Goal: Transaction & Acquisition: Purchase product/service

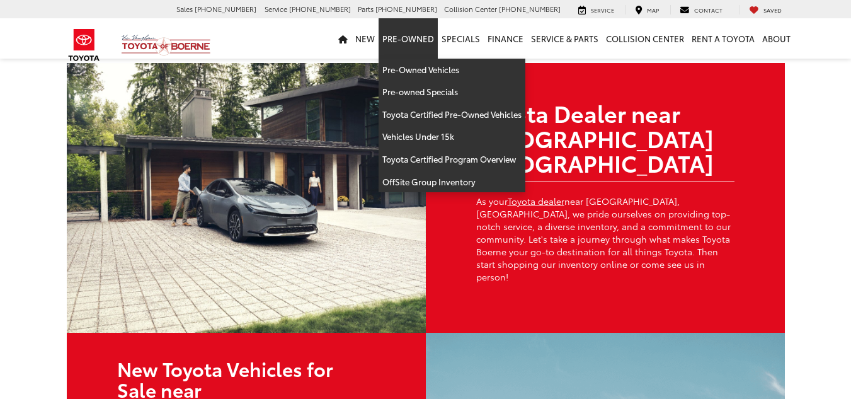
click at [410, 44] on link "Pre-Owned" at bounding box center [408, 38] width 59 height 40
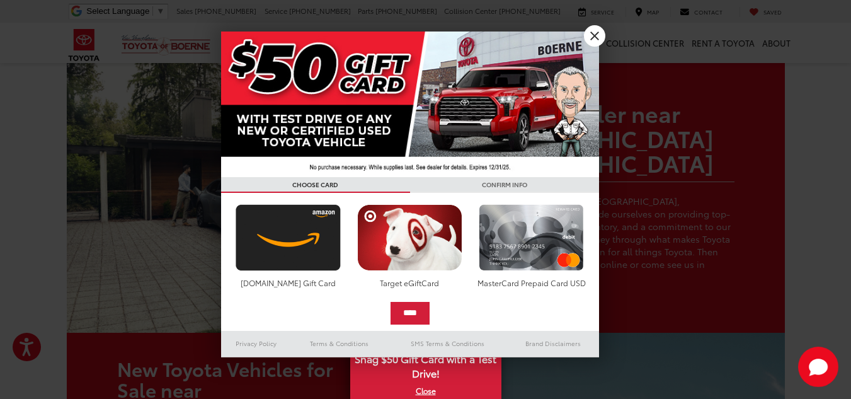
click at [594, 27] on div "**********" at bounding box center [425, 199] width 851 height 399
click at [593, 29] on link "X" at bounding box center [594, 35] width 21 height 21
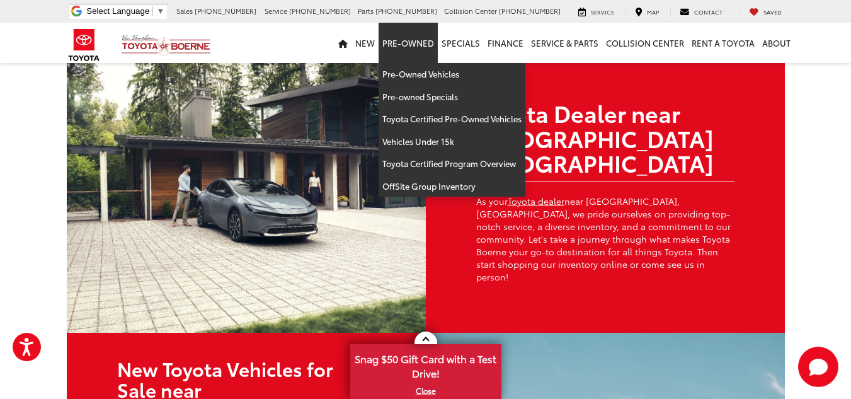
click at [428, 45] on link "Pre-Owned" at bounding box center [408, 43] width 59 height 40
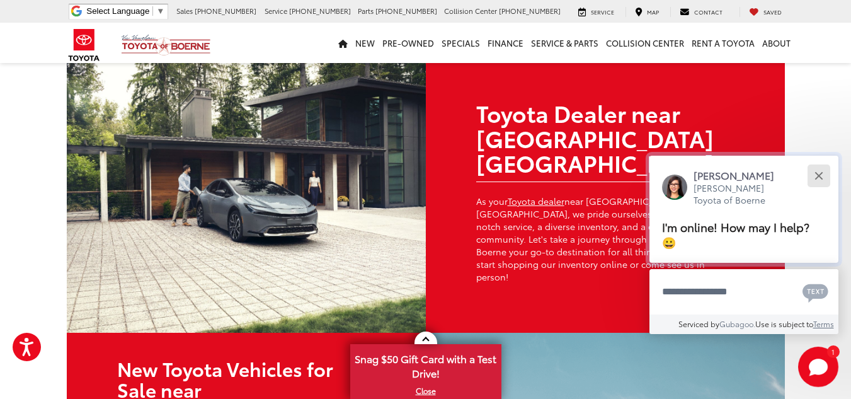
click at [827, 180] on button "Close" at bounding box center [818, 175] width 27 height 27
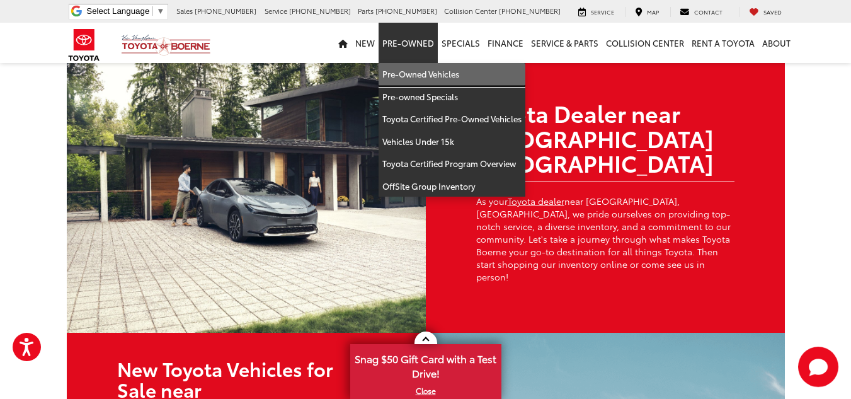
click at [410, 73] on link "Pre-Owned Vehicles" at bounding box center [452, 74] width 147 height 23
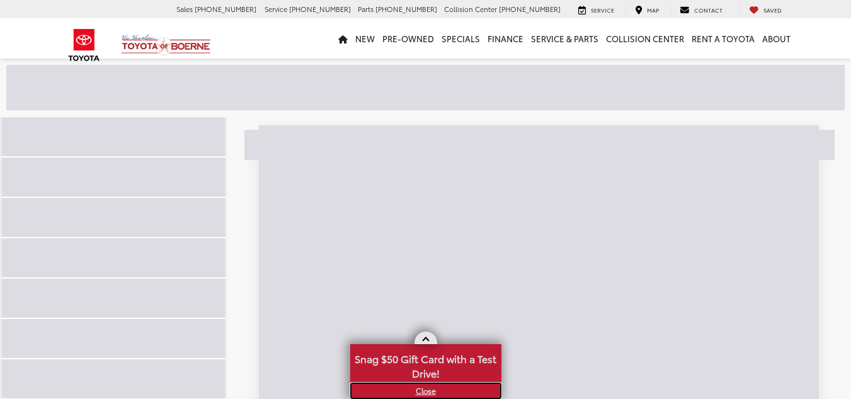
click at [426, 393] on link "X" at bounding box center [426, 391] width 149 height 14
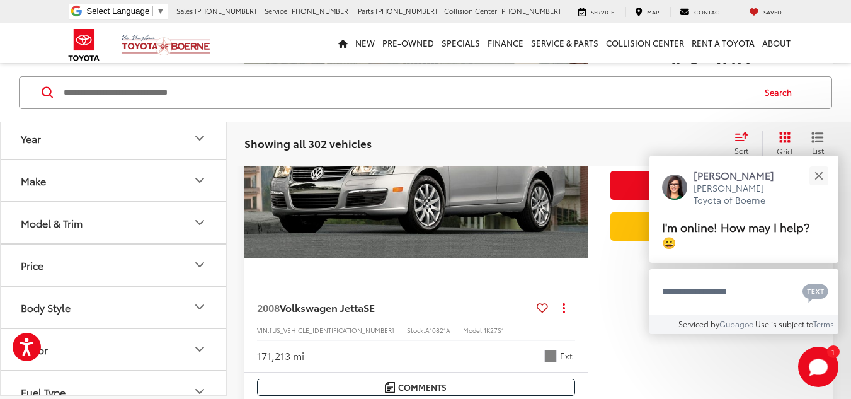
scroll to position [2703, 0]
click at [127, 216] on button "Model & Trim" at bounding box center [114, 222] width 227 height 41
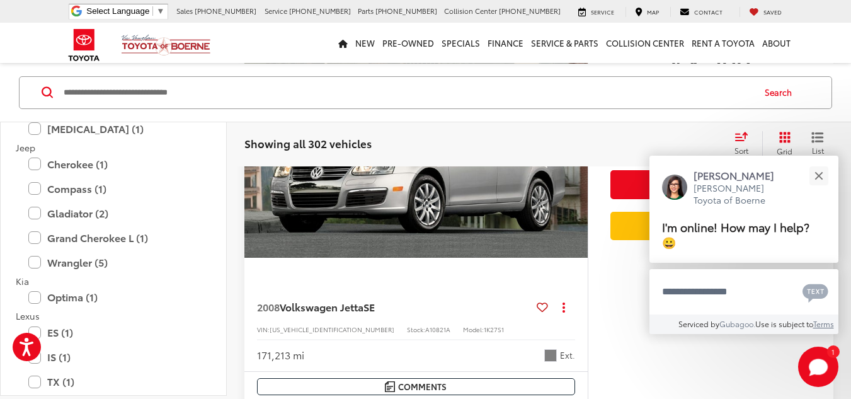
scroll to position [1154, 0]
click at [103, 264] on label "Wrangler (5)" at bounding box center [113, 262] width 170 height 22
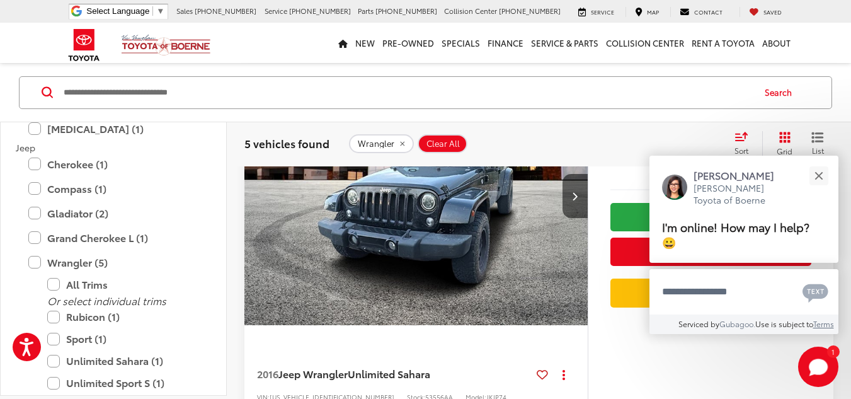
scroll to position [163, 0]
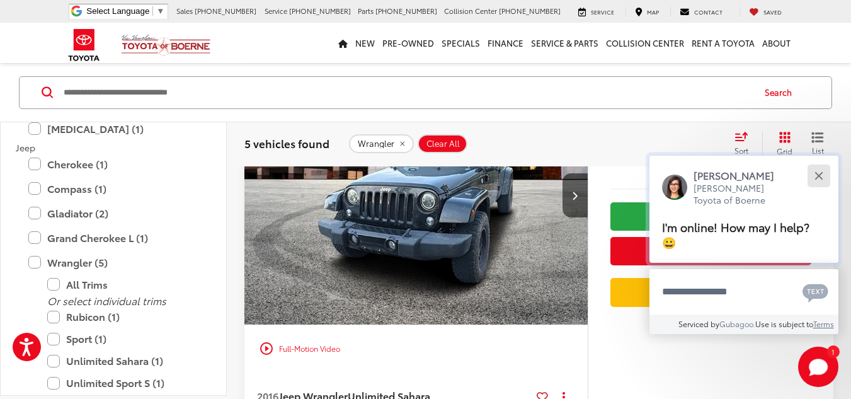
click at [818, 168] on button "Close" at bounding box center [818, 175] width 27 height 27
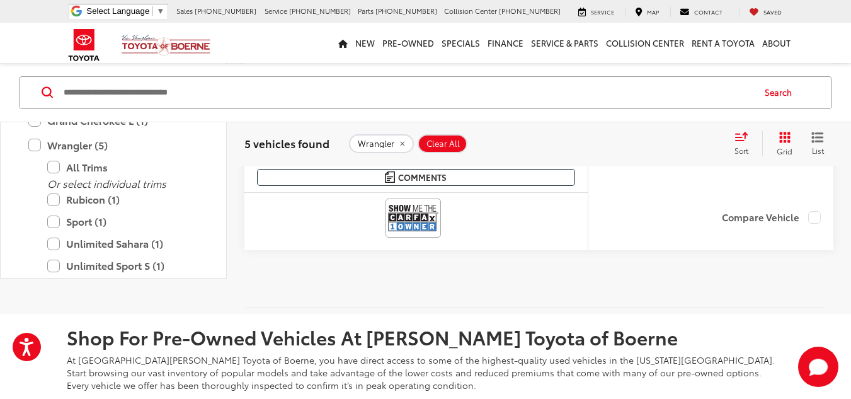
scroll to position [2383, 0]
click at [99, 86] on input "Search by Make, Model, or Keyword" at bounding box center [407, 92] width 691 height 30
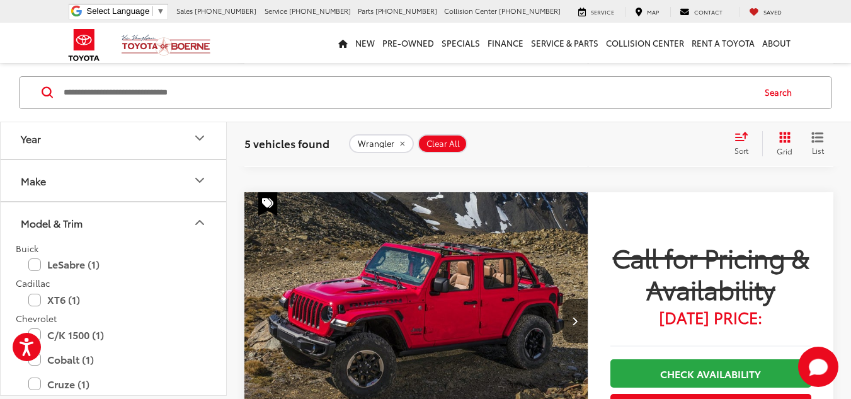
scroll to position [1911, 0]
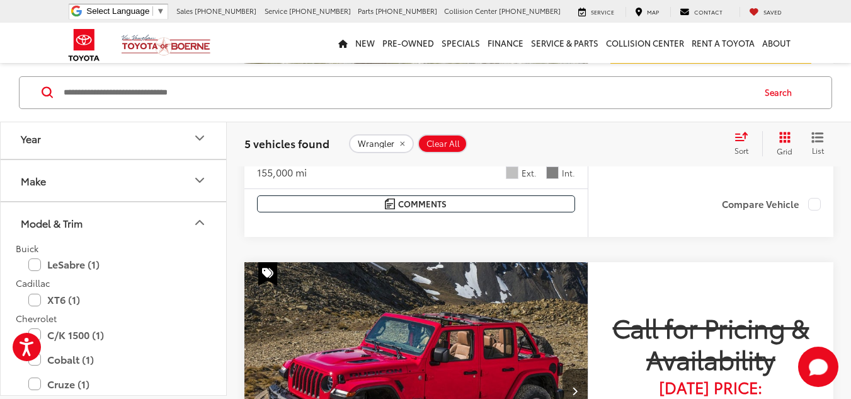
click at [57, 141] on button "Year" at bounding box center [114, 138] width 227 height 41
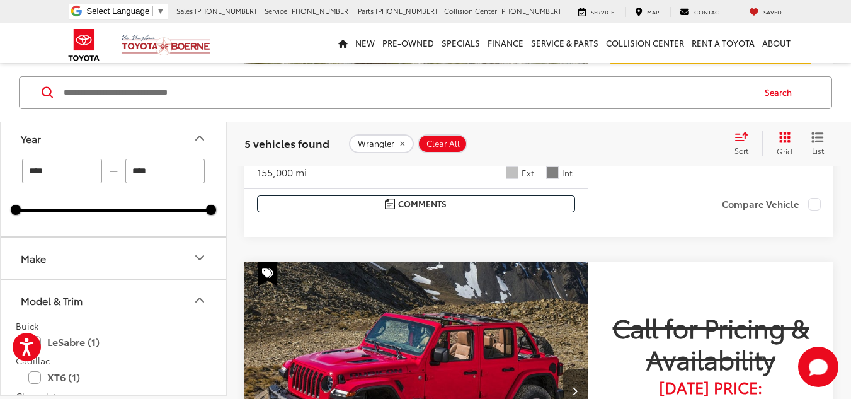
click at [57, 141] on button "Year" at bounding box center [114, 138] width 227 height 41
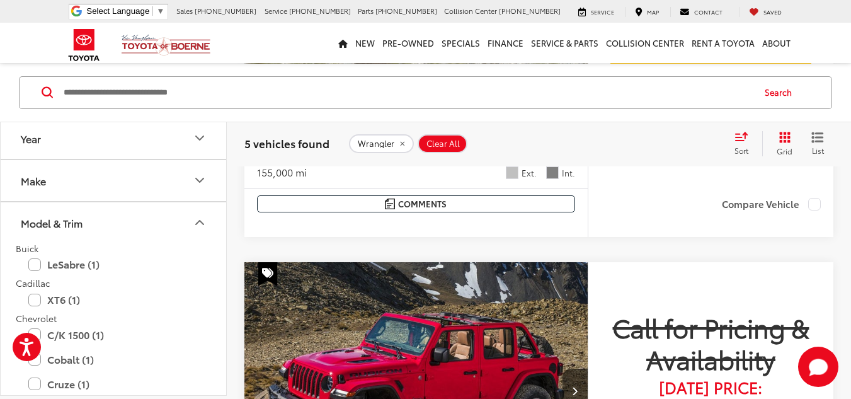
click at [67, 222] on div "Model & Trim" at bounding box center [52, 223] width 62 height 12
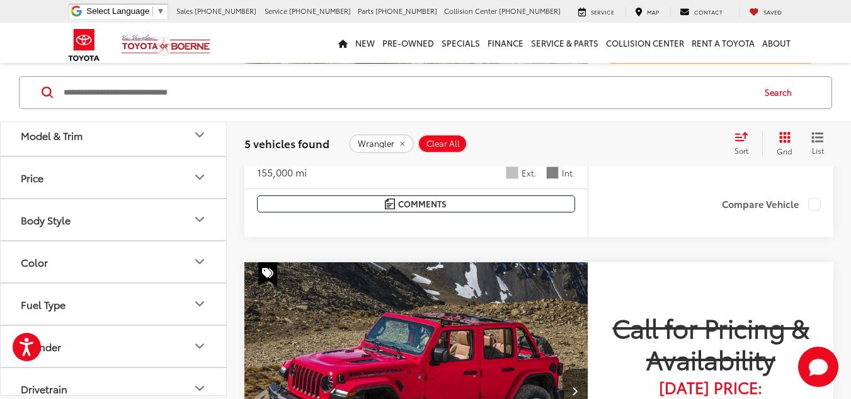
scroll to position [90, 0]
click at [83, 178] on button "Price" at bounding box center [114, 174] width 227 height 41
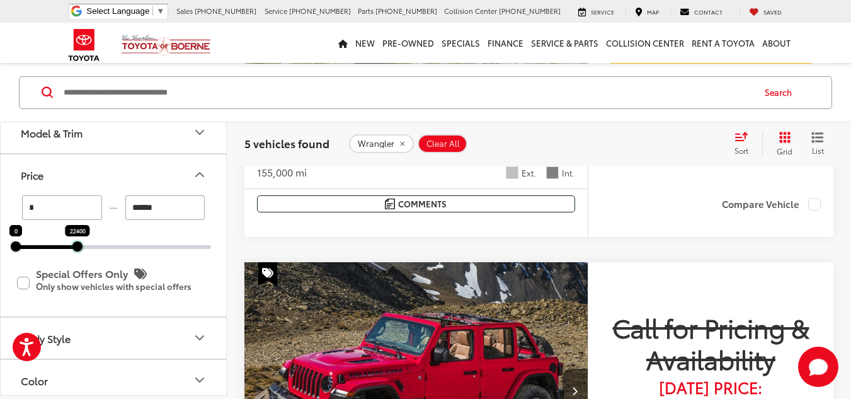
drag, startPoint x: 209, startPoint y: 246, endPoint x: 74, endPoint y: 251, distance: 135.6
click at [74, 251] on div "* — ****** 0 22400 Special Offers Only Only show vehicles with special offers" at bounding box center [114, 255] width 226 height 121
type input "******"
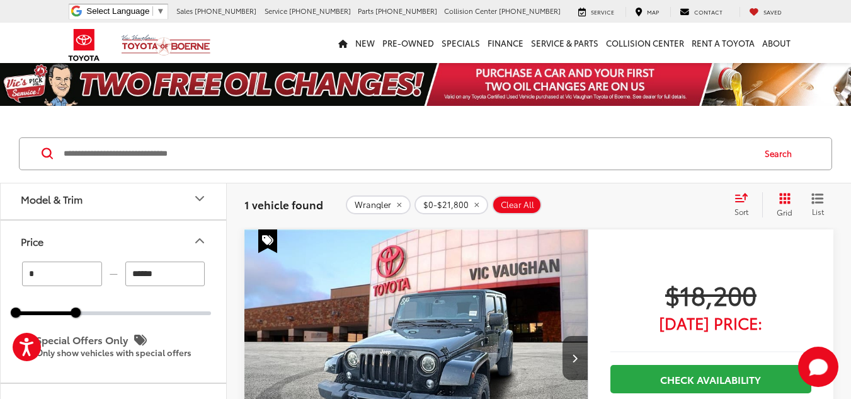
click at [398, 206] on icon "remove Wrangler" at bounding box center [399, 205] width 8 height 8
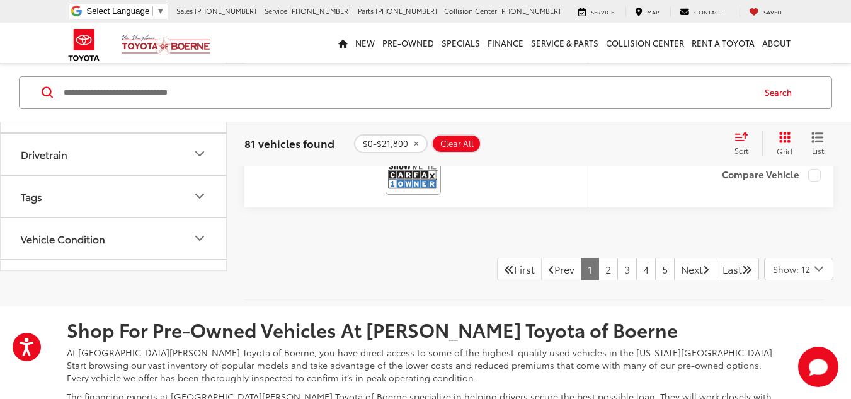
scroll to position [314, 0]
click at [169, 163] on button "Drivetrain" at bounding box center [114, 157] width 227 height 41
click at [20, 210] on label "AWD (4)" at bounding box center [43, 209] width 54 height 21
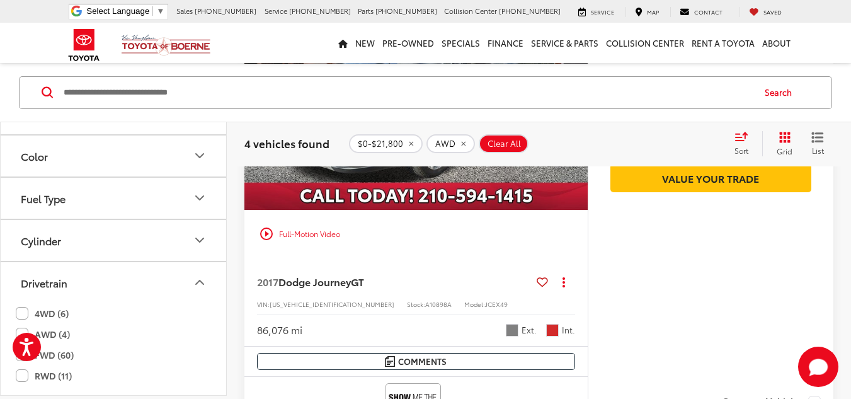
scroll to position [1318, 0]
